Goal: Check status: Check status

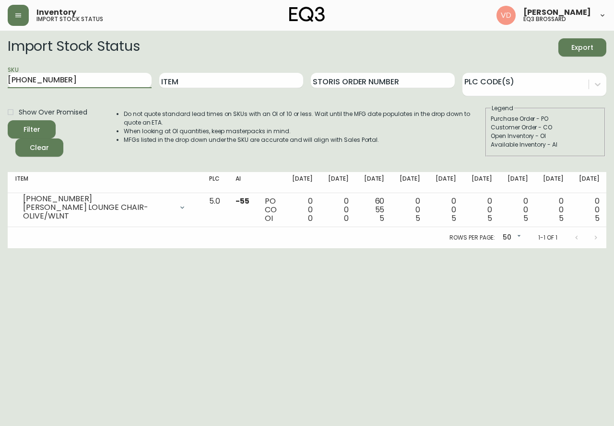
click at [0, 81] on main "Import Stock Status Export SKU 3060-122-13 Item Storis Order Number PLC Code(s)…" at bounding box center [307, 140] width 614 height 218
type input "[PHONE_NUMBER]"
click at [8, 120] on button "Filter" at bounding box center [32, 129] width 48 height 18
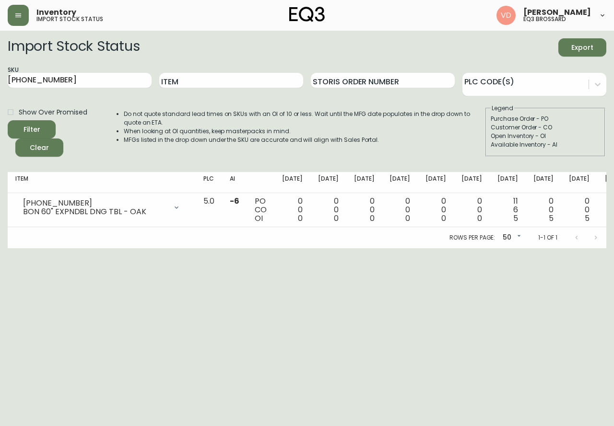
click at [499, 248] on html "Inventory import stock status Virginie De Montigny eq3 brossard Import Stock St…" at bounding box center [307, 124] width 614 height 248
